Goal: Use online tool/utility: Use online tool/utility

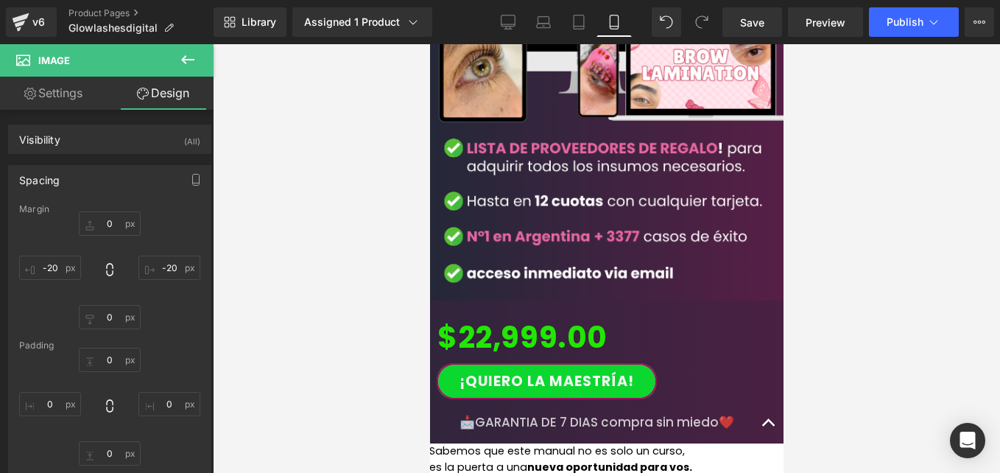
scroll to position [4050, 0]
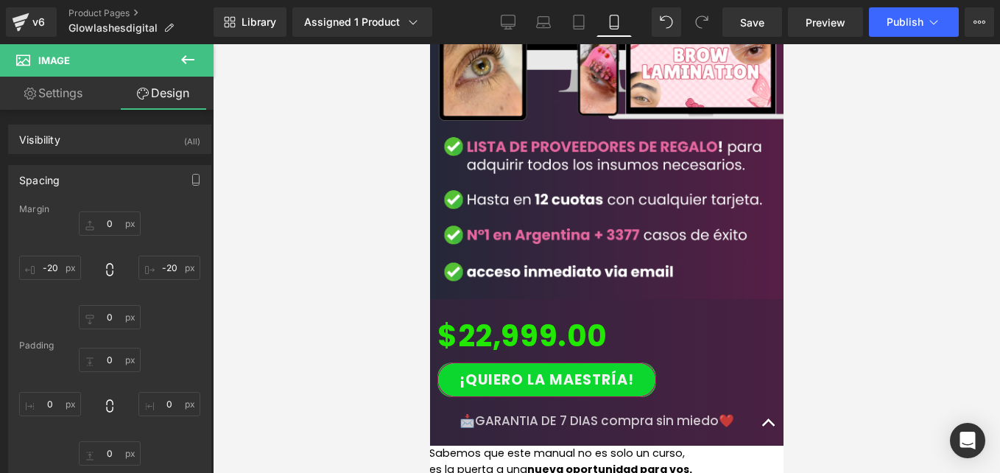
click at [429, 44] on span "Accordion" at bounding box center [429, 44] width 0 height 0
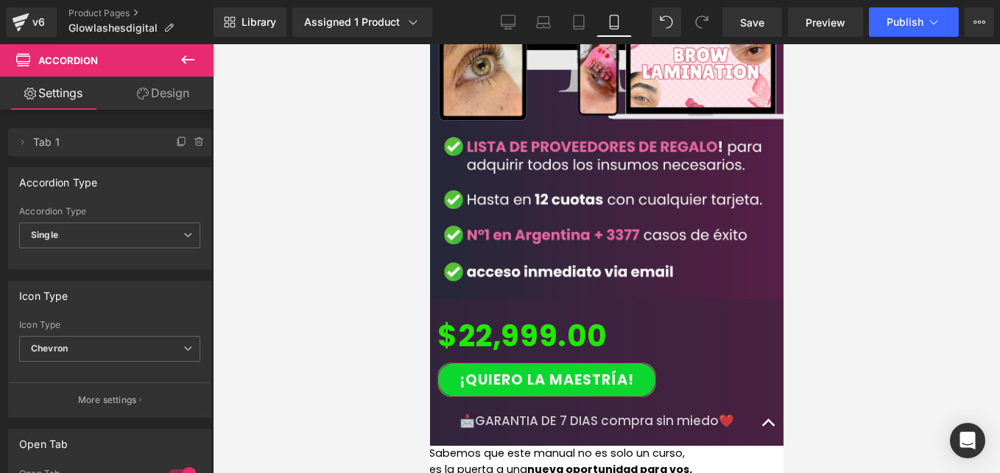
click at [166, 110] on div "Delete Cancel Tab 1 Tab 1 Name Tab 1 #FFFFFF Background #ffffff 100 % Accordion…" at bounding box center [110, 478] width 220 height 736
click at [166, 96] on link "Design" at bounding box center [163, 93] width 107 height 33
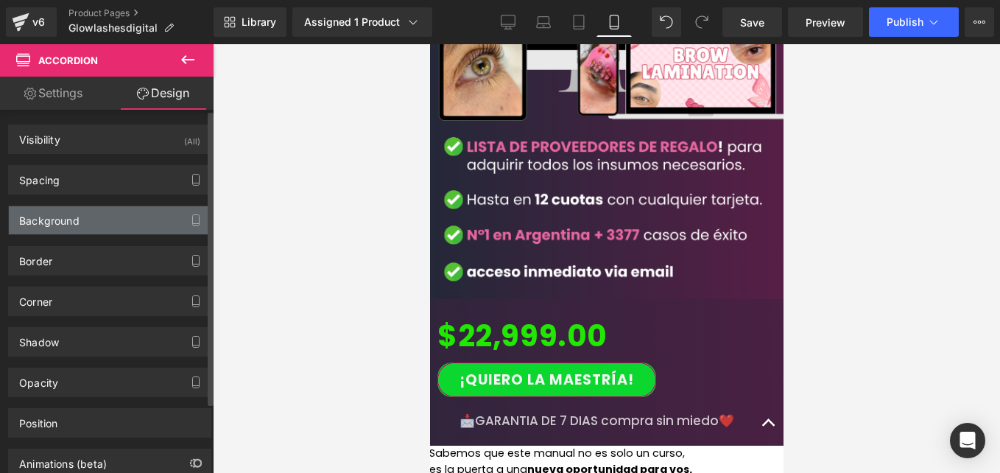
click at [98, 215] on div "Background" at bounding box center [110, 220] width 202 height 28
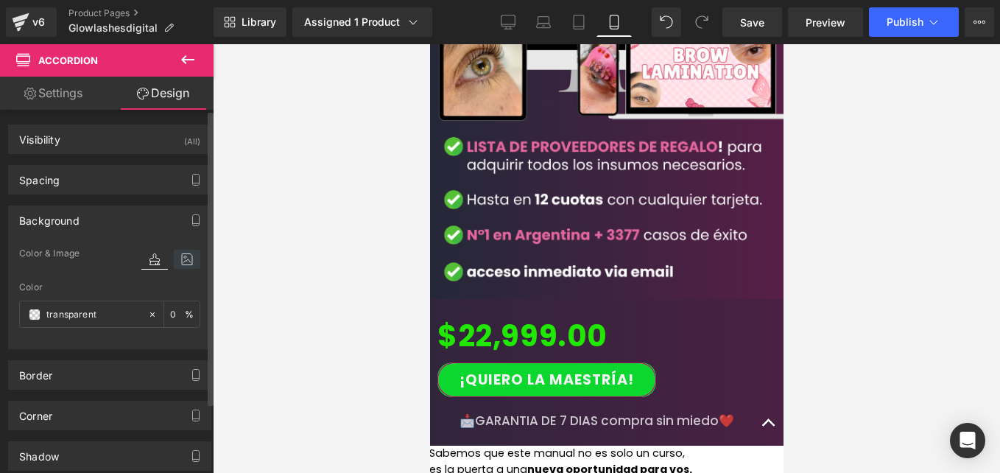
click at [179, 255] on icon at bounding box center [187, 259] width 27 height 19
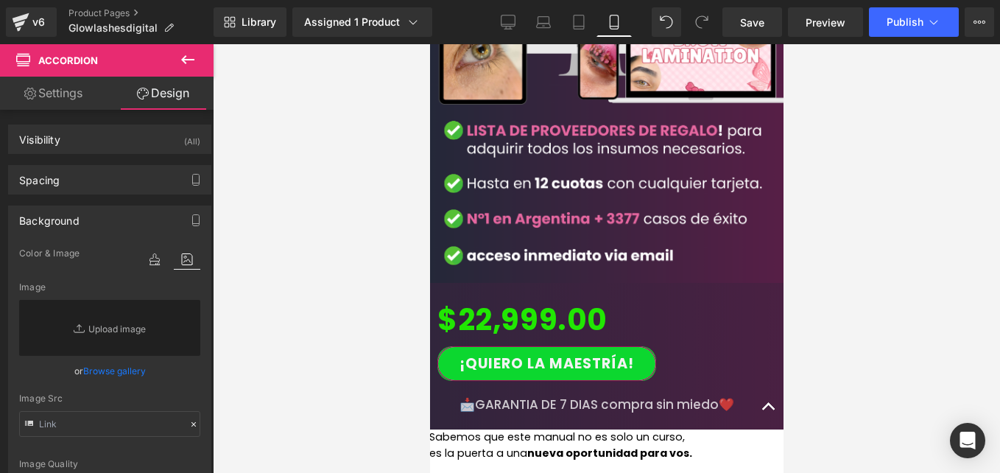
scroll to position [4068, 0]
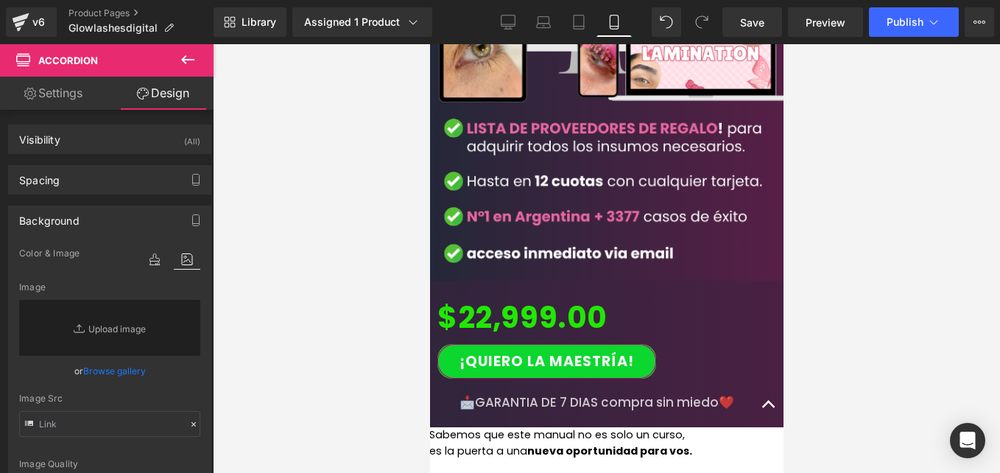
click at [447, 382] on div "📩GARANTIA DE 7 [PERSON_NAME] compra sin miedo❤️ Text Block" at bounding box center [605, 405] width 353 height 46
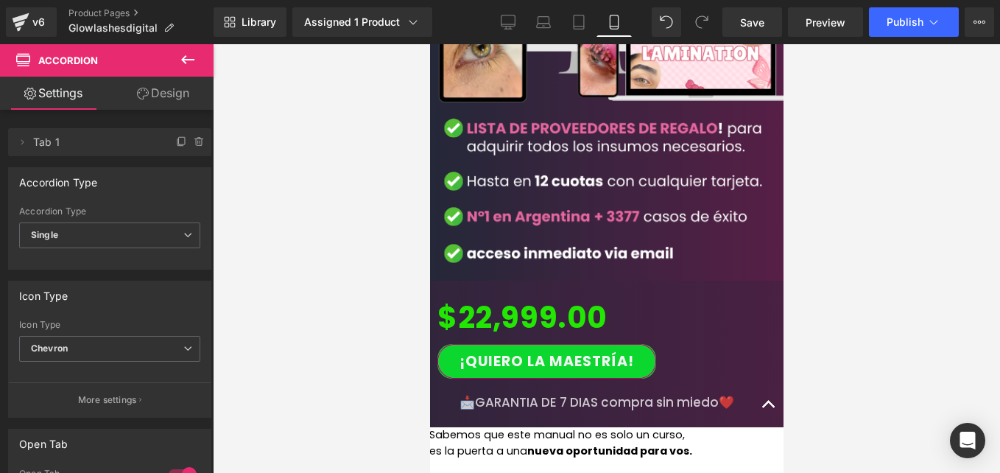
click at [182, 101] on link "Design" at bounding box center [163, 93] width 107 height 33
click at [0, 0] on div "Background" at bounding box center [0, 0] width 0 height 0
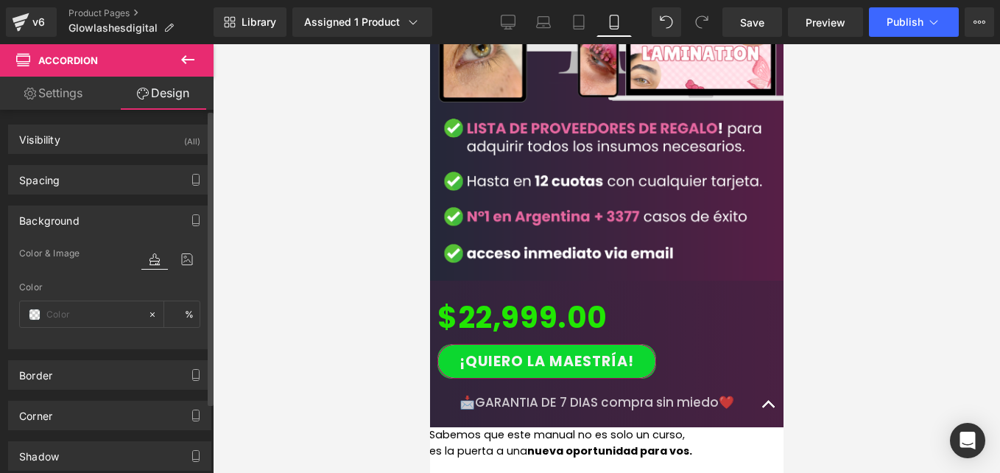
type input "transparent"
type input "0"
click at [180, 267] on icon at bounding box center [187, 259] width 27 height 19
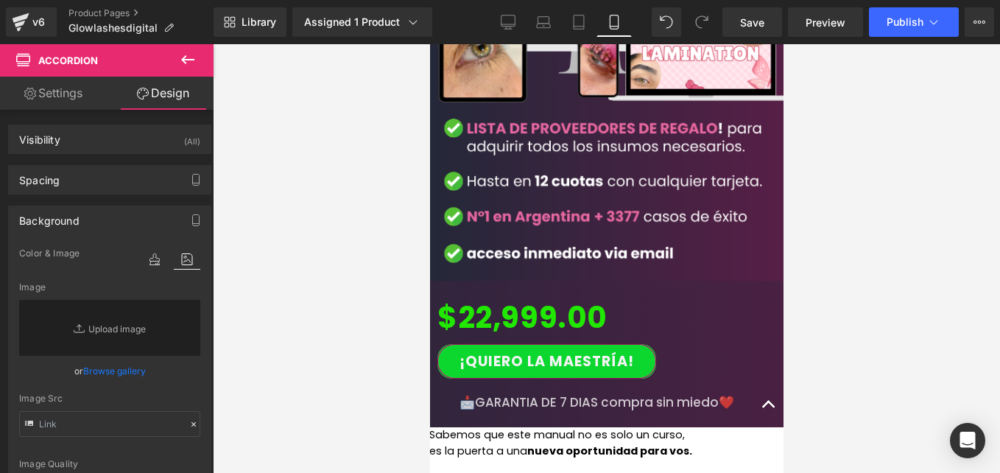
click at [547, 393] on p "📩GARANTIA DE 7 DIAS compra sin miedo❤️" at bounding box center [606, 402] width 294 height 19
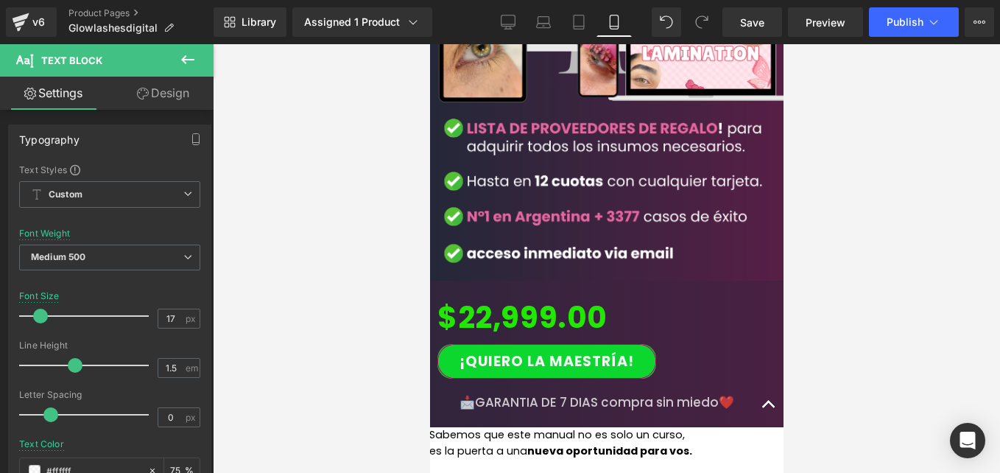
click at [180, 99] on link "Design" at bounding box center [163, 93] width 107 height 33
click at [0, 0] on div "Background" at bounding box center [0, 0] width 0 height 0
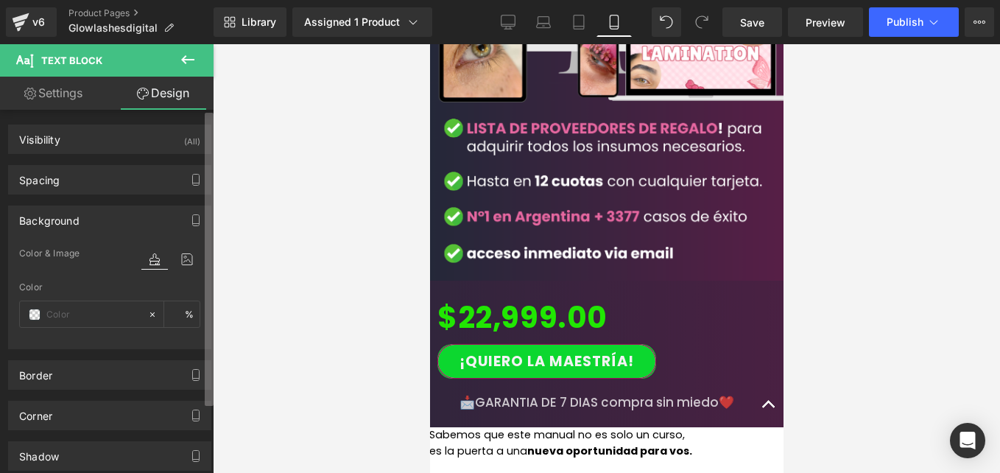
type input "transparent"
type input "0"
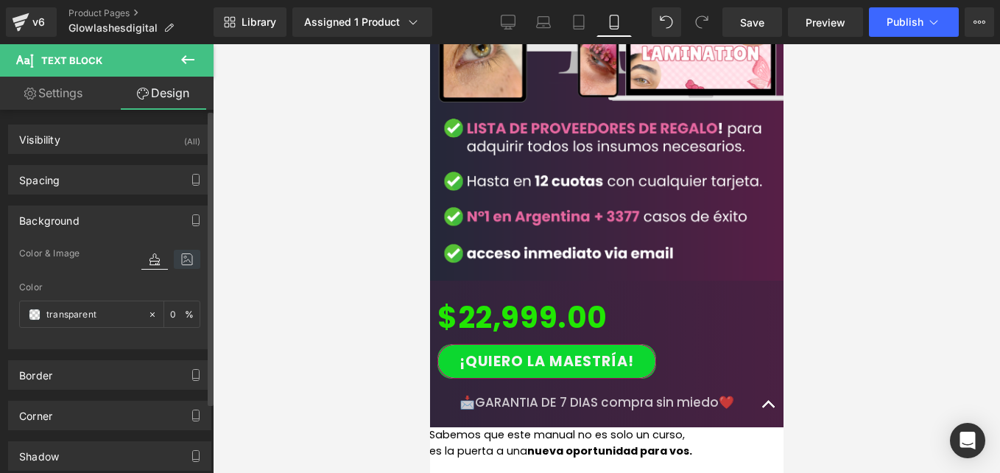
click at [185, 260] on icon at bounding box center [187, 259] width 27 height 19
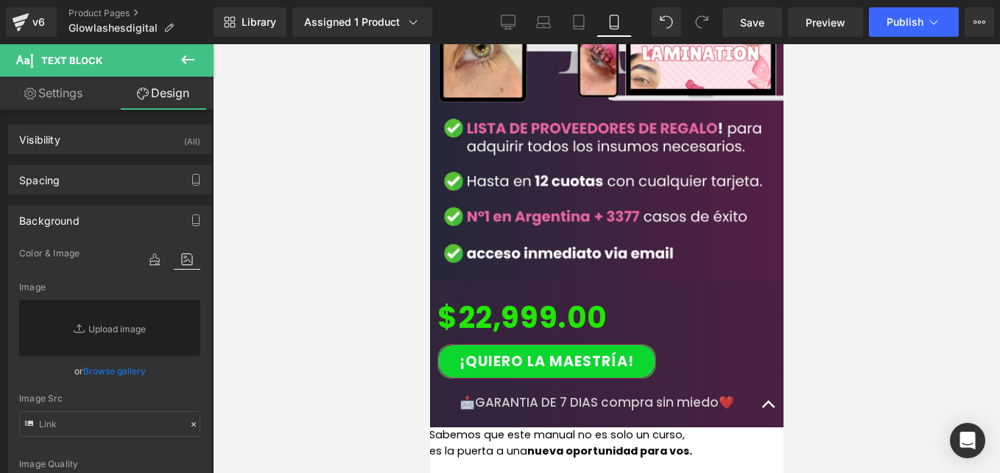
drag, startPoint x: 472, startPoint y: 211, endPoint x: 615, endPoint y: 132, distance: 163.1
click at [429, 44] on span "Row" at bounding box center [429, 44] width 0 height 0
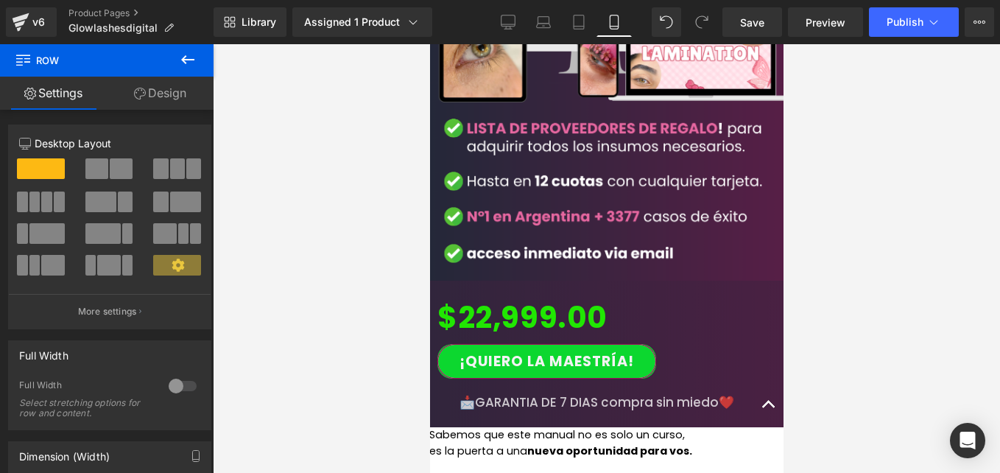
click at [148, 102] on link "Design" at bounding box center [160, 93] width 107 height 33
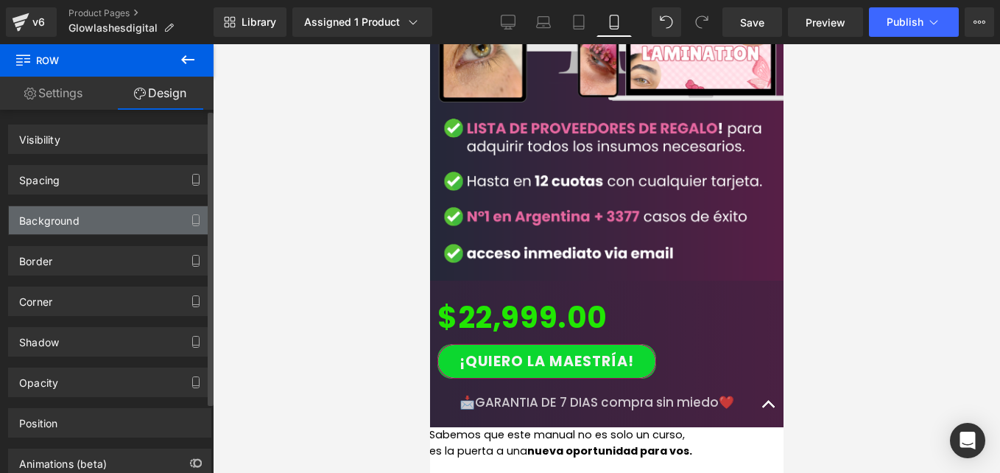
click at [139, 209] on div "Background" at bounding box center [110, 220] width 202 height 28
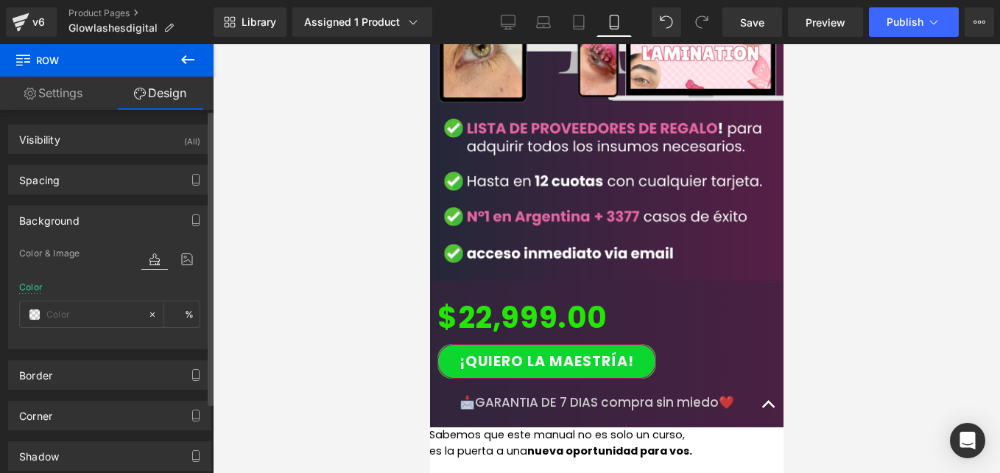
type input "#ffffff"
type input "100"
click at [186, 267] on icon at bounding box center [187, 259] width 27 height 19
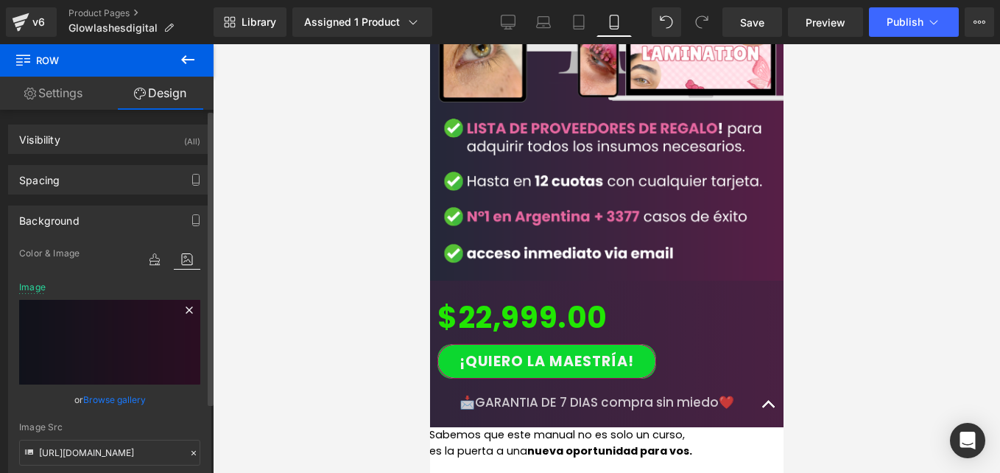
click at [186, 308] on icon at bounding box center [189, 309] width 7 height 7
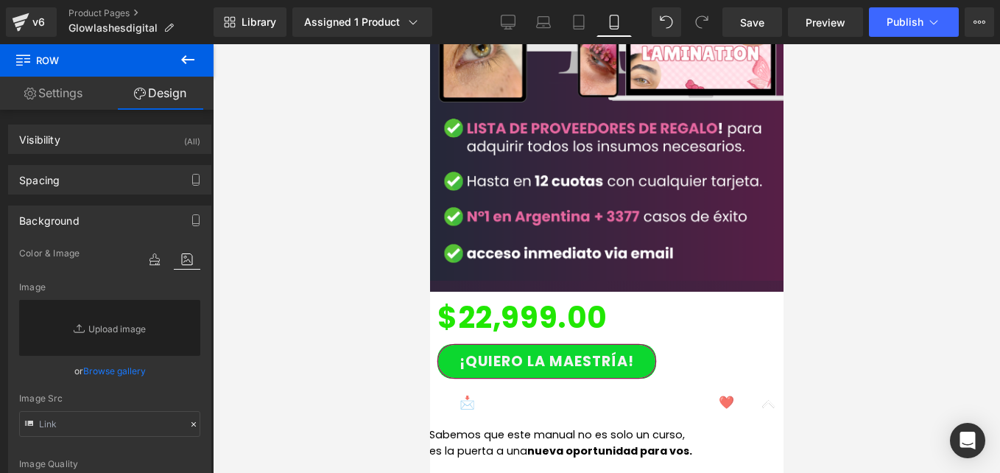
click at [535, 393] on p "📩GARANTIA DE 7 DIAS compra sin miedo❤️" at bounding box center [606, 402] width 294 height 19
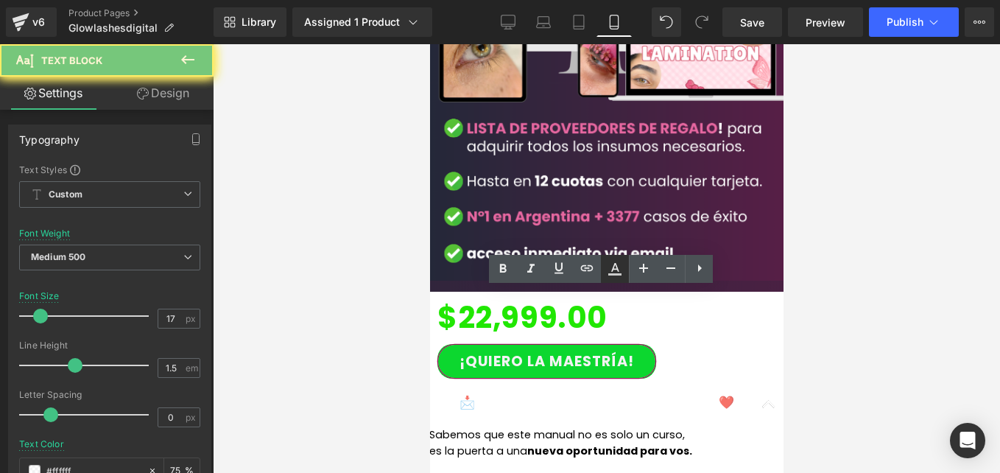
drag, startPoint x: 610, startPoint y: 264, endPoint x: 96, endPoint y: 239, distance: 514.4
click at [610, 264] on icon at bounding box center [615, 269] width 18 height 18
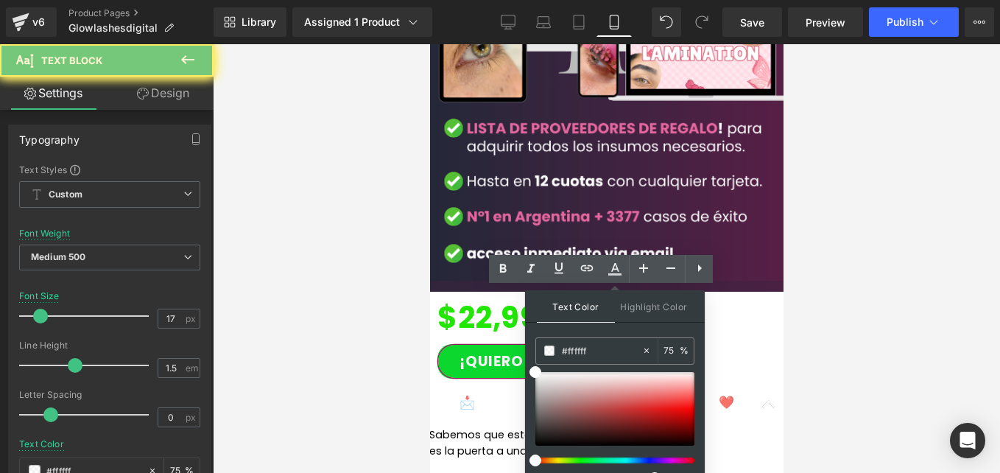
type input "#ffffff"
type input "75"
drag, startPoint x: 560, startPoint y: 398, endPoint x: 543, endPoint y: 451, distance: 56.6
click at [543, 451] on div at bounding box center [614, 426] width 159 height 109
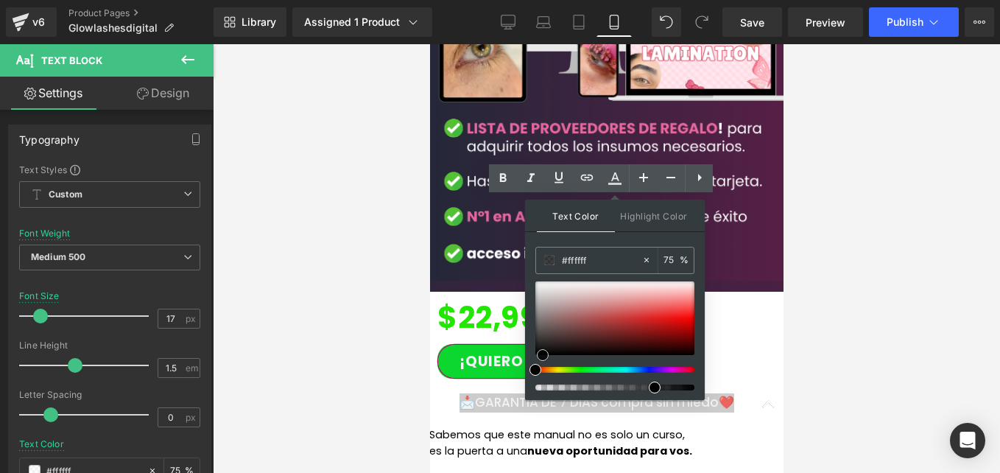
scroll to position [4162, 0]
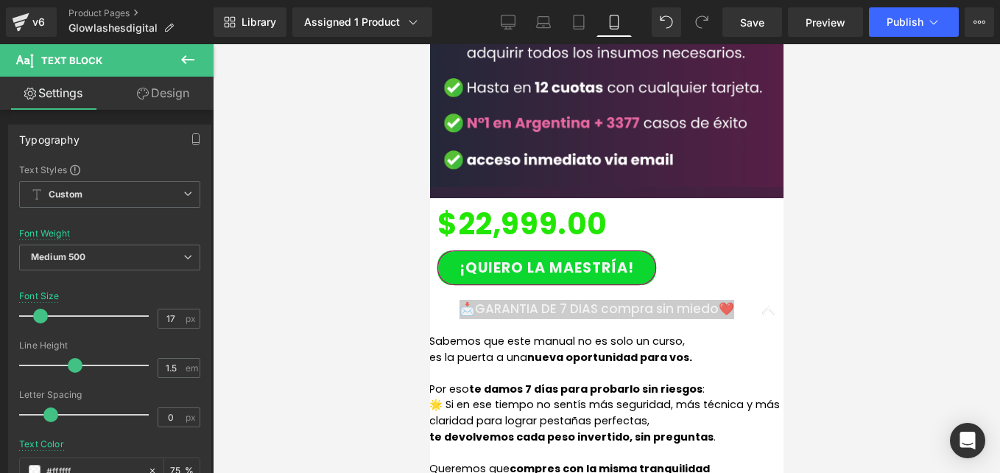
drag, startPoint x: 0, startPoint y: 187, endPoint x: 417, endPoint y: 230, distance: 418.9
click at [417, 230] on div at bounding box center [606, 258] width 787 height 428
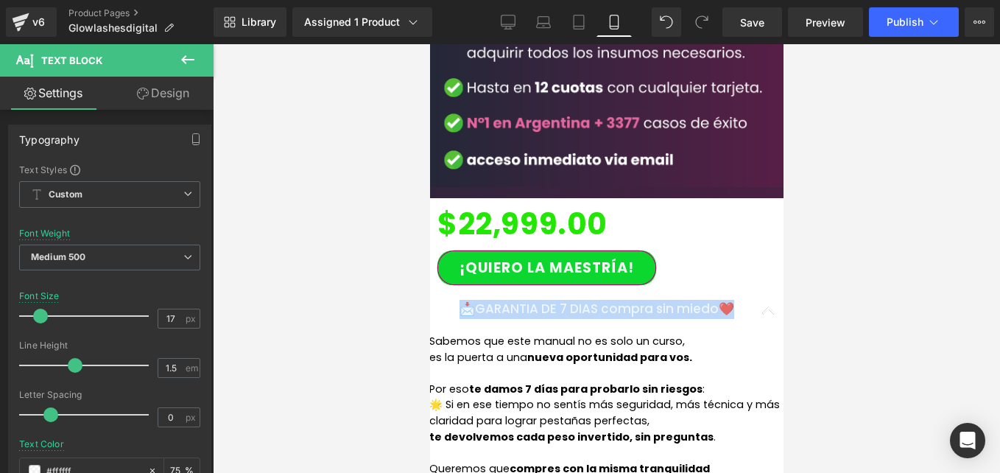
click at [451, 289] on div "📩GARANTIA DE 7 [PERSON_NAME] compra sin miedo❤️ Text Block" at bounding box center [605, 312] width 353 height 46
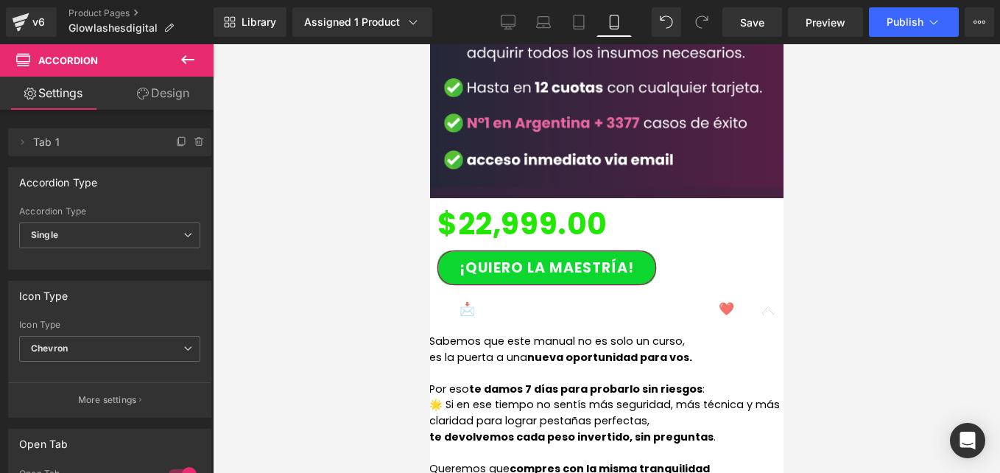
click at [531, 300] on p "📩GARANTIA DE 7 DIAS compra sin miedo❤️" at bounding box center [606, 309] width 294 height 19
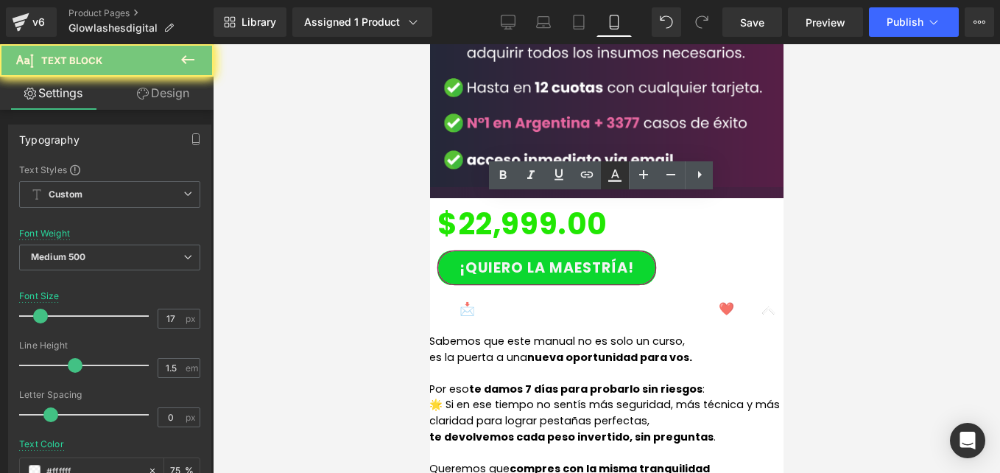
click at [628, 174] on link at bounding box center [615, 175] width 28 height 28
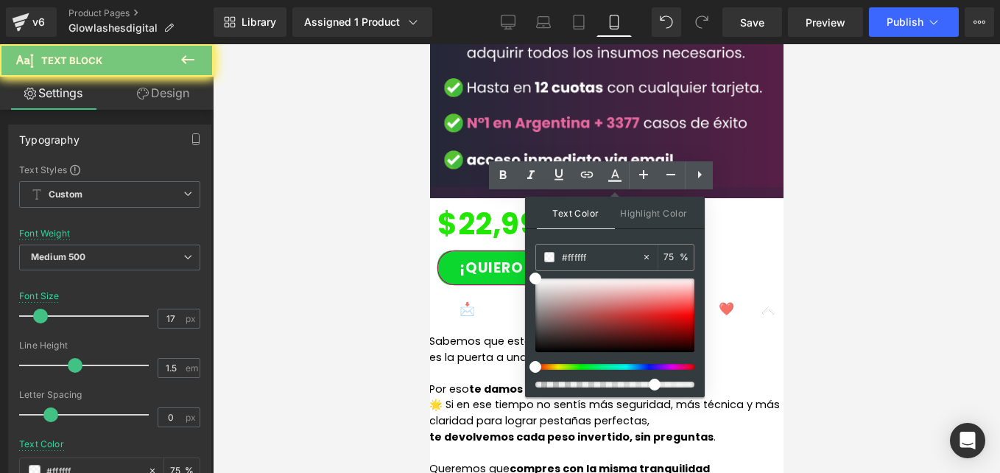
type input "75"
drag, startPoint x: 563, startPoint y: 328, endPoint x: 550, endPoint y: 350, distance: 25.8
click at [550, 351] on div at bounding box center [614, 315] width 159 height 74
click at [550, 350] on span at bounding box center [550, 351] width 12 height 12
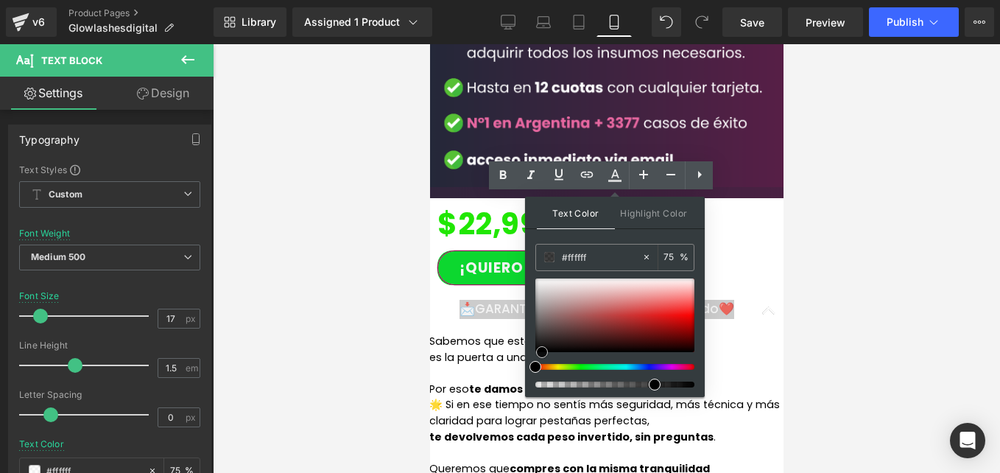
drag, startPoint x: 548, startPoint y: 346, endPoint x: 532, endPoint y: 360, distance: 21.4
click at [532, 360] on div "Text Color Highlight Color rgba(255, 255, 255, 0.75) #ffffff 75 % transparent t…" at bounding box center [615, 297] width 180 height 200
type input "#000000"
click at [465, 289] on div "📩GARANTIA DE 7 [PERSON_NAME] compra sin miedo❤️ Text Block" at bounding box center [605, 312] width 353 height 46
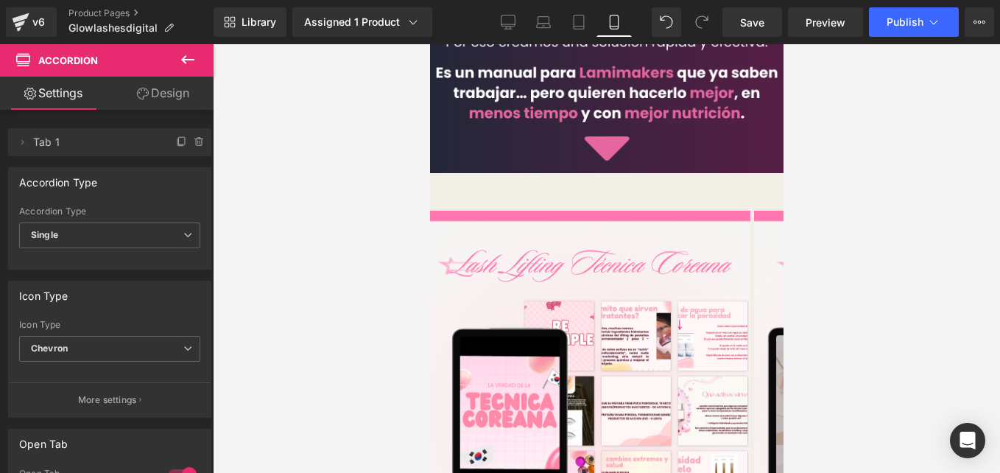
scroll to position [1181, 0]
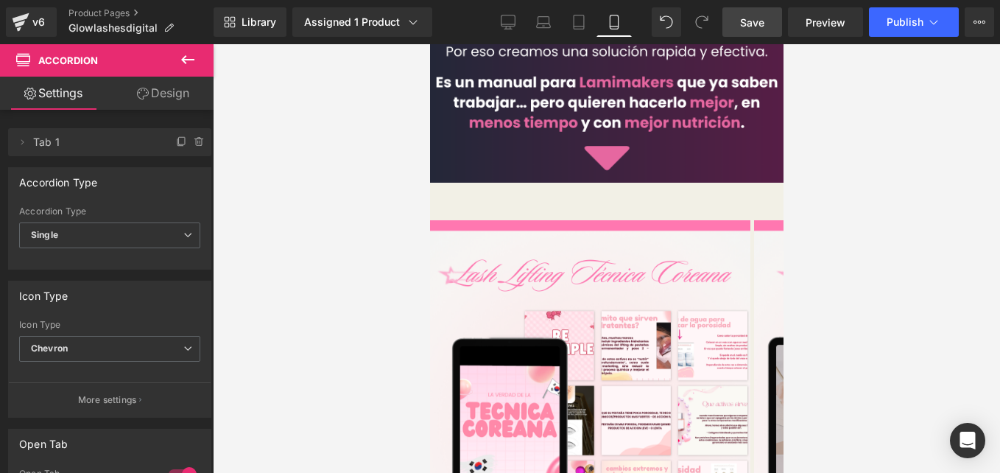
click at [742, 15] on span "Save" at bounding box center [752, 22] width 24 height 15
